Goal: Navigation & Orientation: Find specific page/section

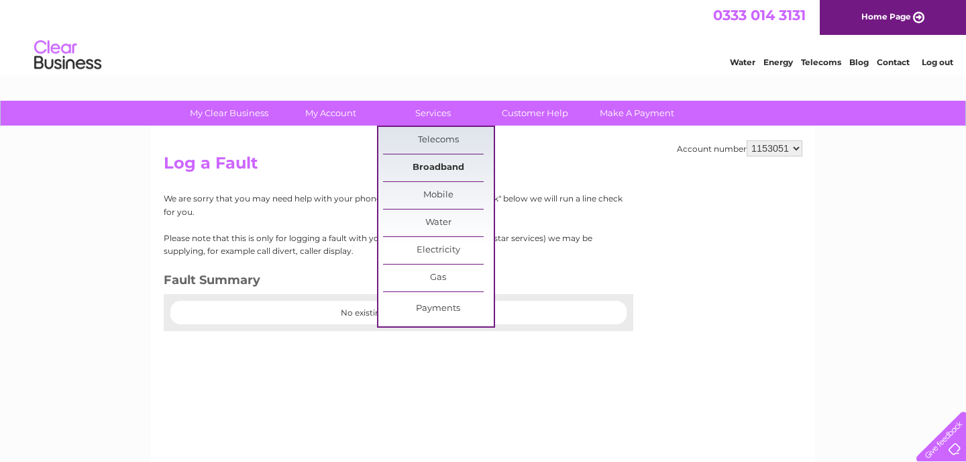
click at [426, 174] on link "Broadband" at bounding box center [438, 167] width 111 height 27
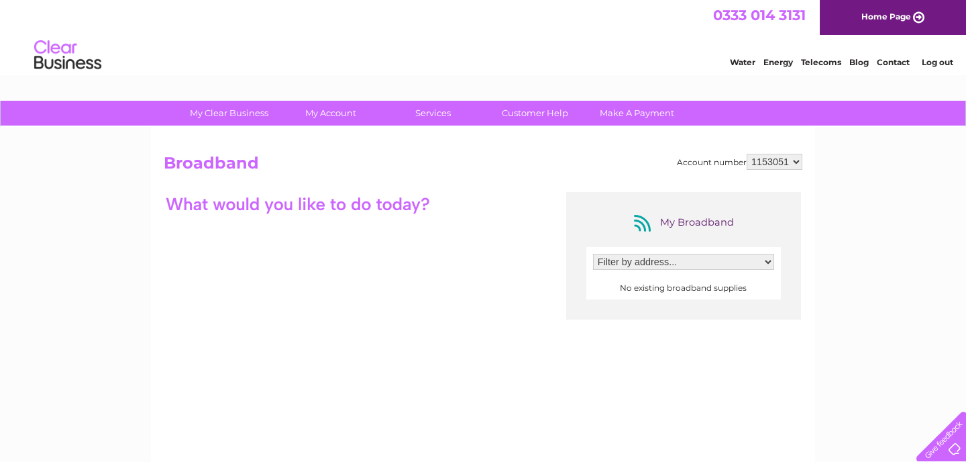
scroll to position [319, 0]
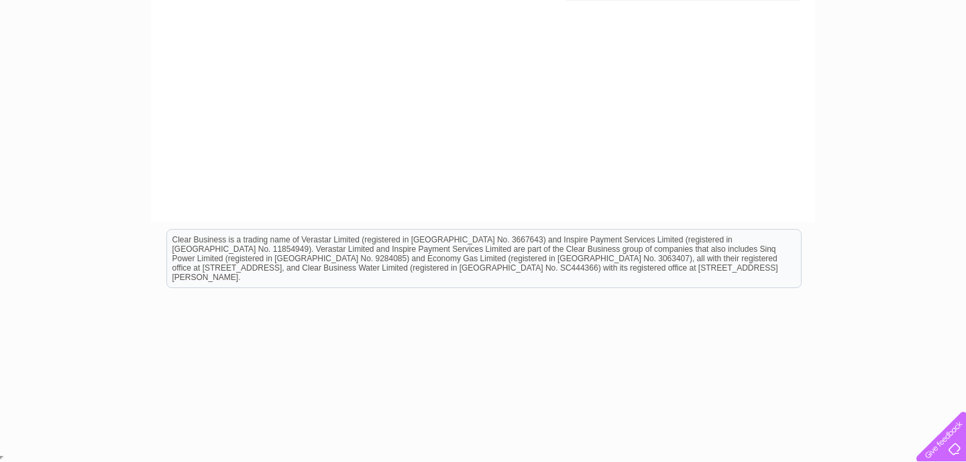
click at [956, 447] on div at bounding box center [938, 433] width 55 height 55
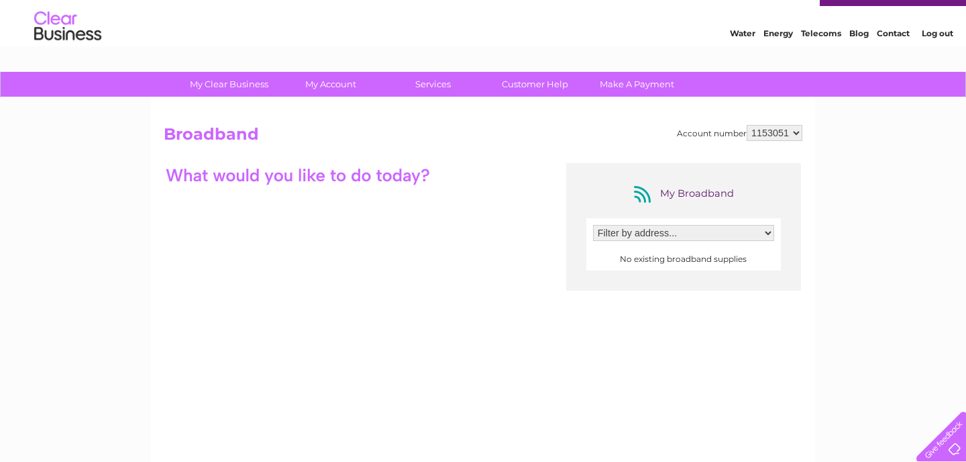
scroll to position [21, 0]
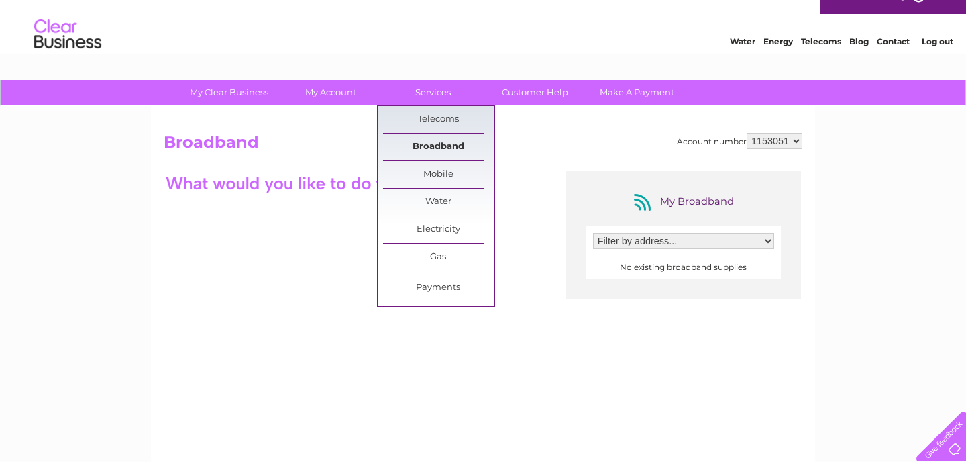
click at [438, 146] on link "Broadband" at bounding box center [438, 147] width 111 height 27
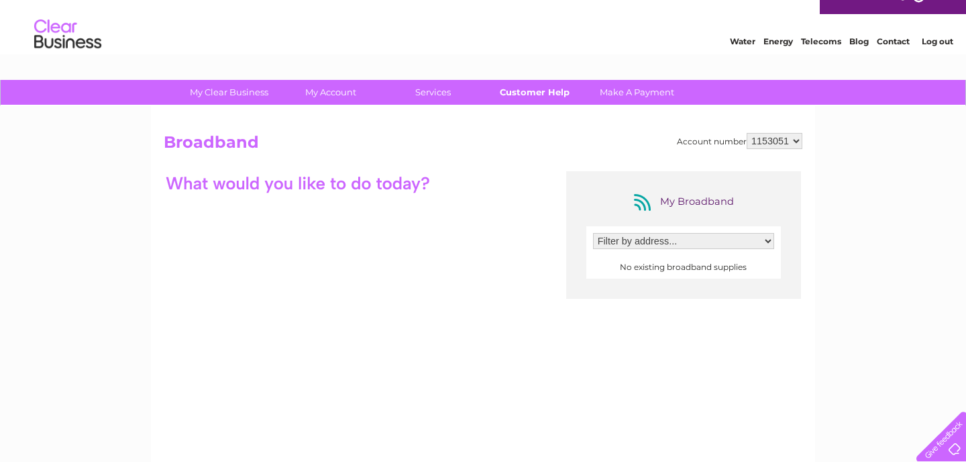
click at [532, 93] on link "Customer Help" at bounding box center [535, 92] width 111 height 25
